Goal: Check status: Check status

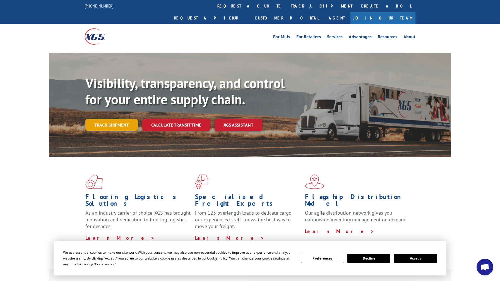
click at [111, 119] on link "Track shipment" at bounding box center [111, 125] width 52 height 12
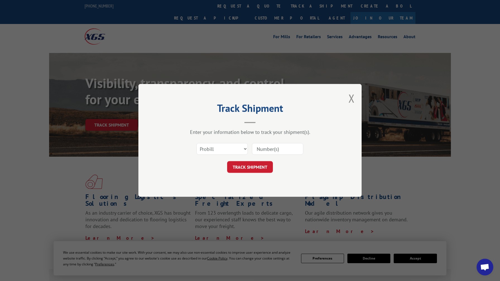
click at [268, 149] on input at bounding box center [277, 149] width 51 height 12
type input "17611215"
click at [249, 168] on button "TRACK SHIPMENT" at bounding box center [250, 167] width 46 height 12
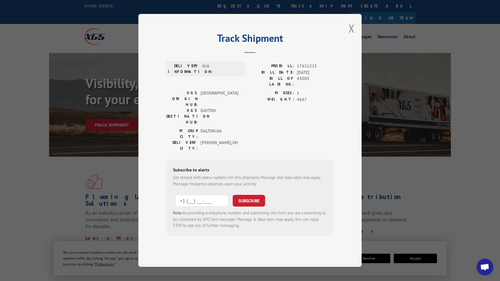
click at [193, 195] on input "+1 (___) ___-____" at bounding box center [201, 201] width 53 height 12
type input "[PHONE_NUMBER]"
click at [249, 195] on button "SUBSCRIBE" at bounding box center [248, 201] width 32 height 12
click at [351, 35] on button "Close modal" at bounding box center [351, 28] width 6 height 15
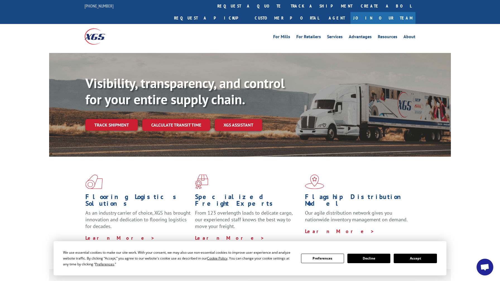
click at [413, 258] on button "Accept" at bounding box center [414, 258] width 43 height 9
